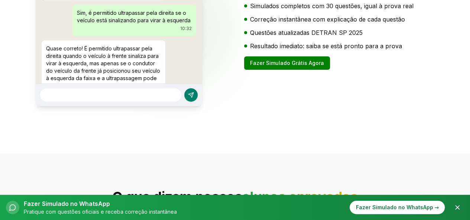
scroll to position [1257, 0]
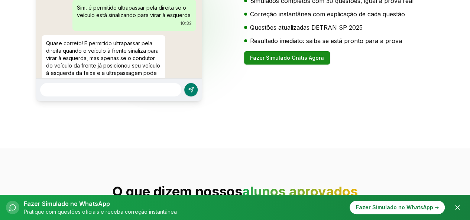
click at [249, 65] on button "Fazer Simulado Grátis Agora" at bounding box center [287, 57] width 86 height 13
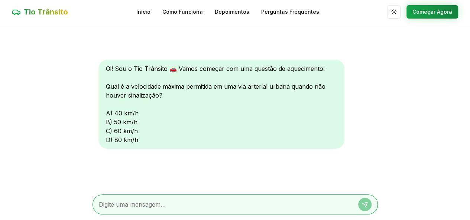
click at [127, 209] on textarea at bounding box center [225, 204] width 252 height 9
type textarea "c"
click at [365, 205] on icon at bounding box center [366, 203] width 3 height 3
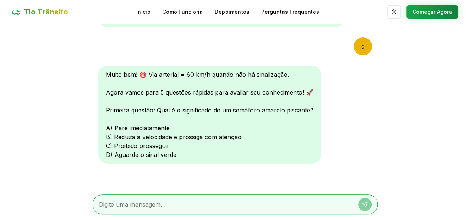
click at [189, 203] on textarea at bounding box center [225, 204] width 252 height 9
click at [221, 206] on textarea at bounding box center [225, 204] width 252 height 9
type textarea "b"
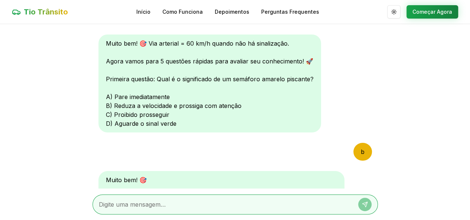
scroll to position [152, 0]
